Goal: Find specific page/section: Find specific page/section

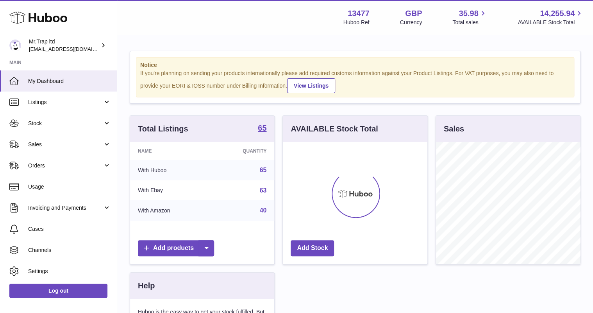
scroll to position [122, 144]
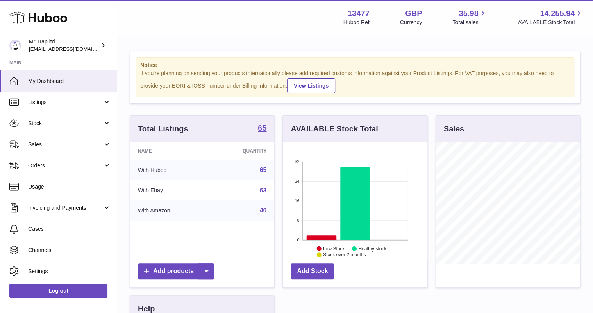
click at [61, 145] on span "Sales" at bounding box center [65, 144] width 75 height 7
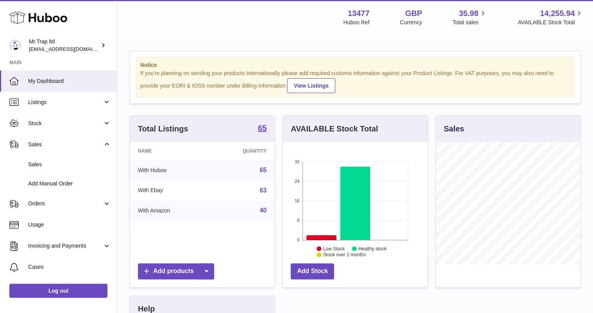
click at [63, 165] on span "Sales" at bounding box center [69, 164] width 83 height 7
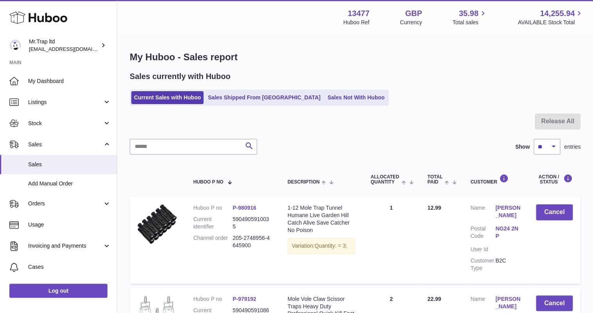
click at [325, 103] on link "Sales Not With Huboo" at bounding box center [356, 97] width 63 height 13
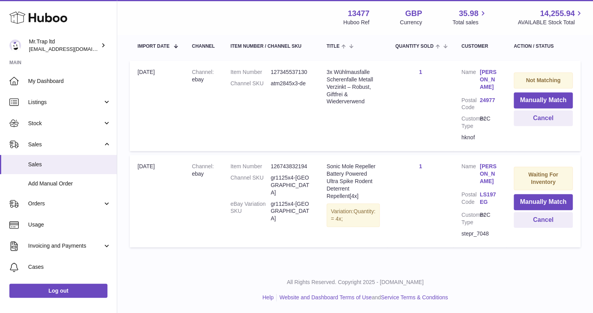
scroll to position [153, 0]
